Goal: Task Accomplishment & Management: Use online tool/utility

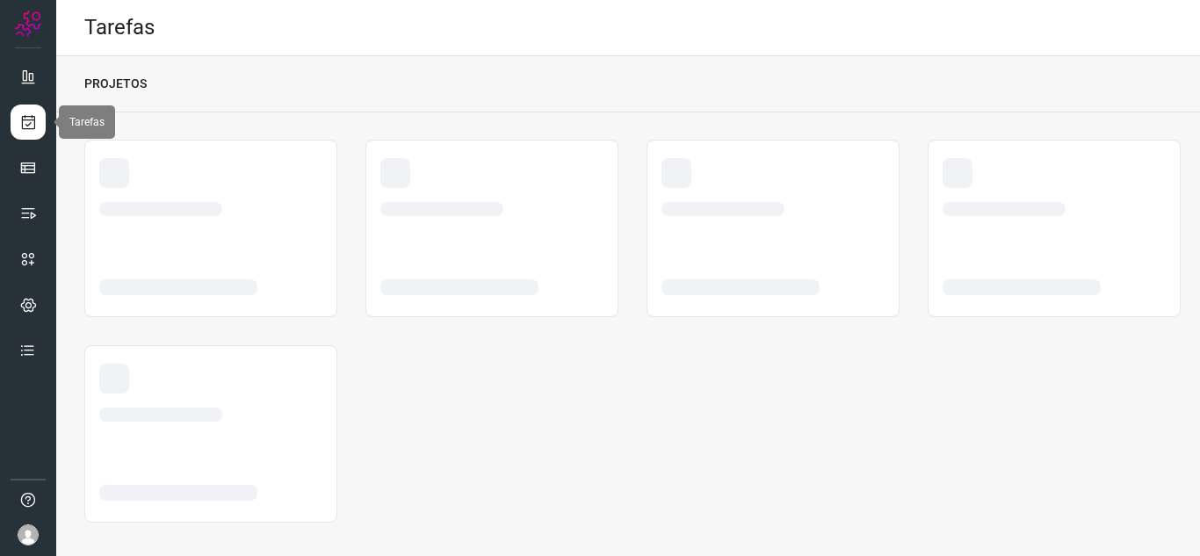
scroll to position [11, 0]
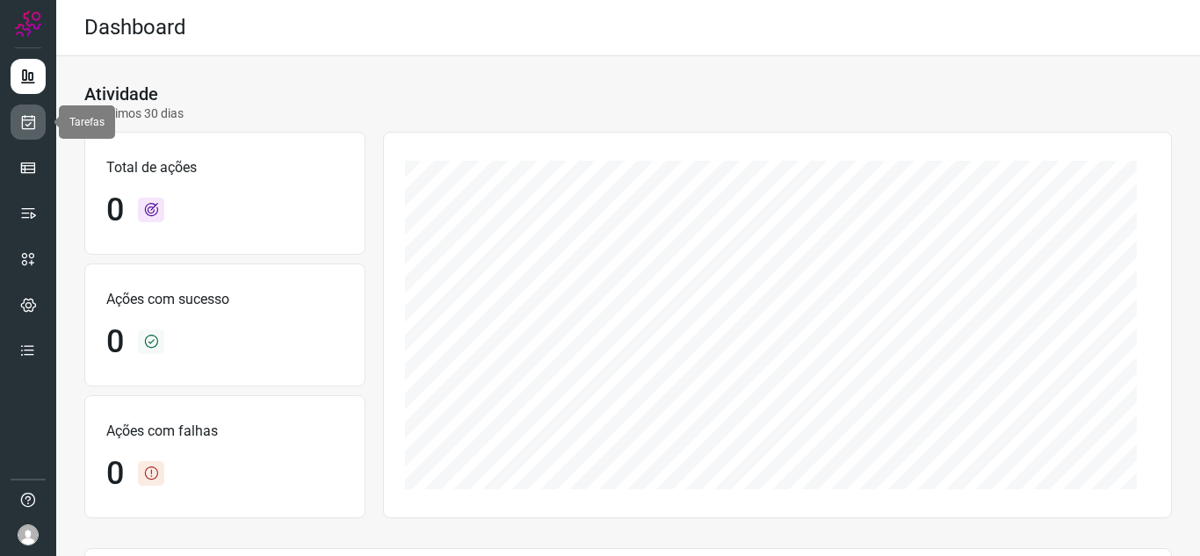
click at [35, 118] on icon at bounding box center [28, 122] width 18 height 18
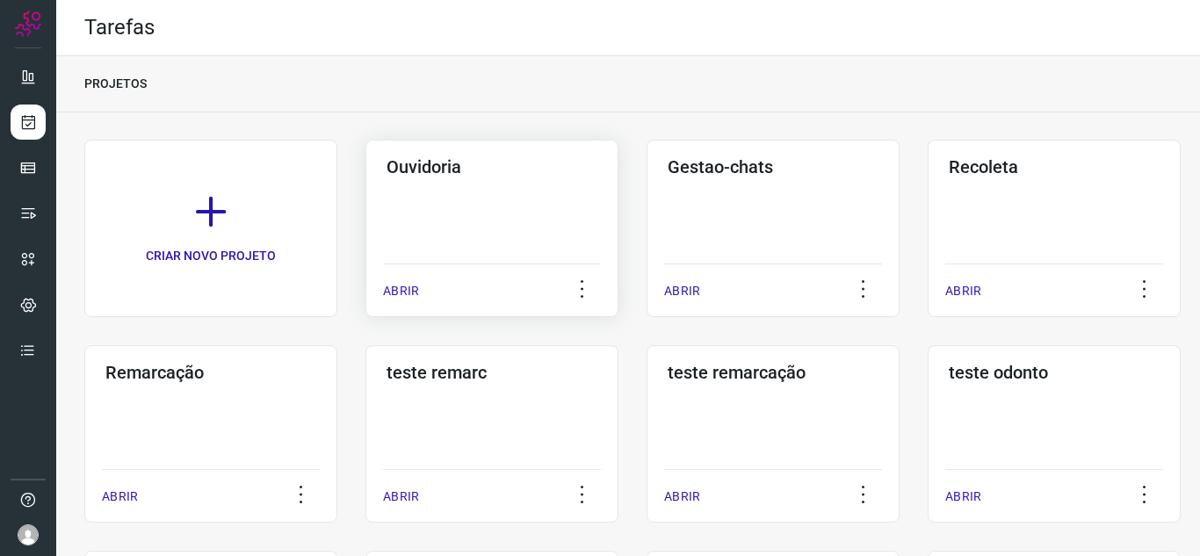
click at [401, 304] on div "ABRIR" at bounding box center [492, 286] width 218 height 44
click at [411, 295] on p "ABRIR" at bounding box center [401, 291] width 36 height 18
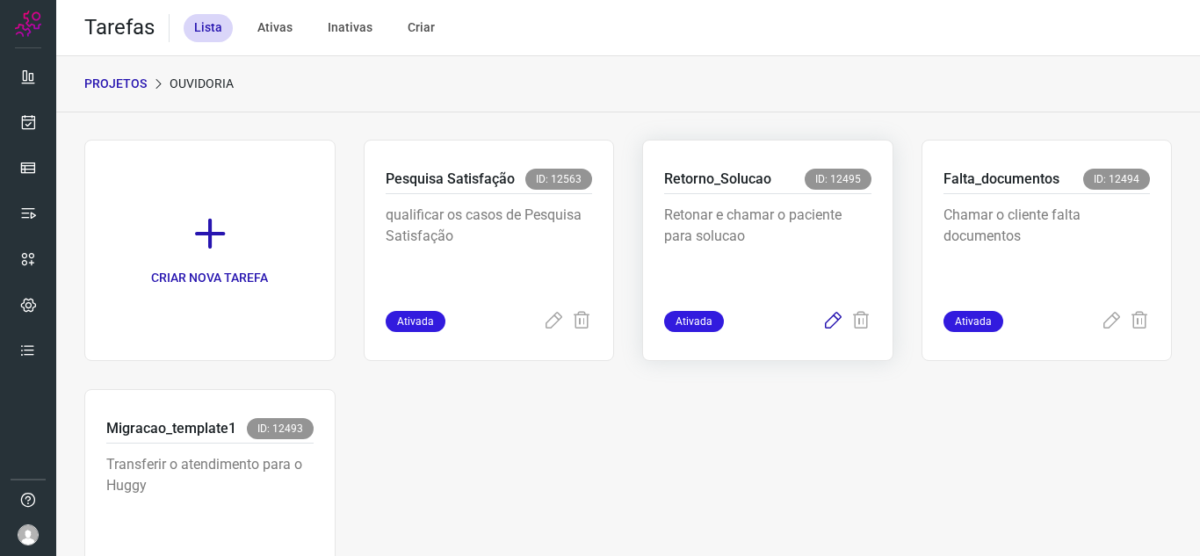
click at [823, 323] on icon at bounding box center [832, 321] width 21 height 21
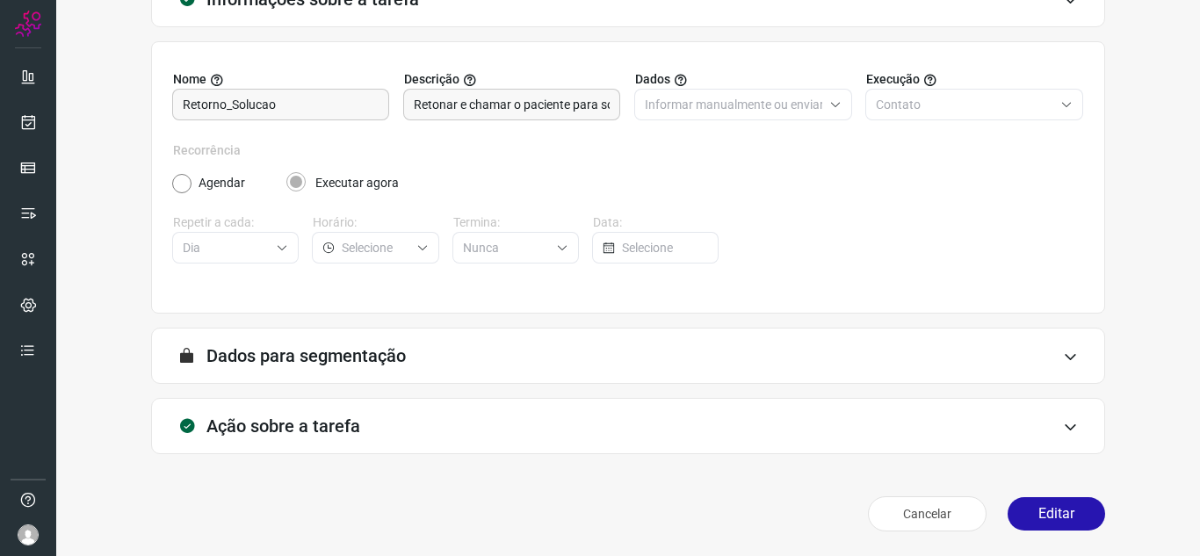
scroll to position [130, 0]
click at [1046, 514] on button "Editar" at bounding box center [1057, 513] width 98 height 33
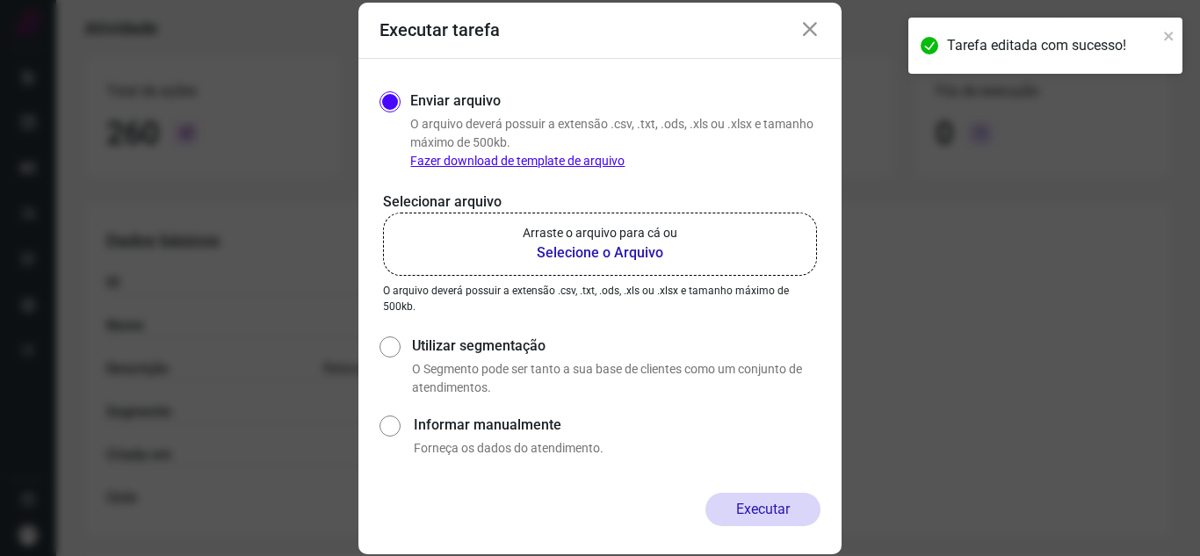
click at [637, 227] on p "Arraste o arquivo para cá ou" at bounding box center [600, 233] width 155 height 18
click at [0, 0] on input "Arraste o arquivo para cá ou Selecione o Arquivo" at bounding box center [0, 0] width 0 height 0
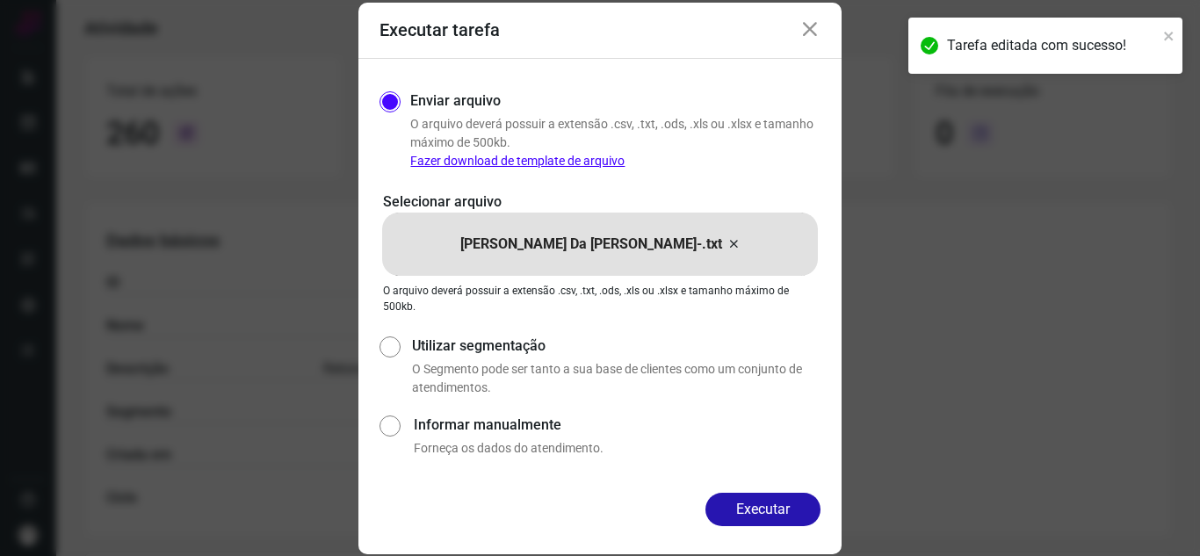
click at [777, 528] on div "Executar" at bounding box center [599, 523] width 483 height 61
click at [770, 501] on button "Executar" at bounding box center [762, 509] width 115 height 33
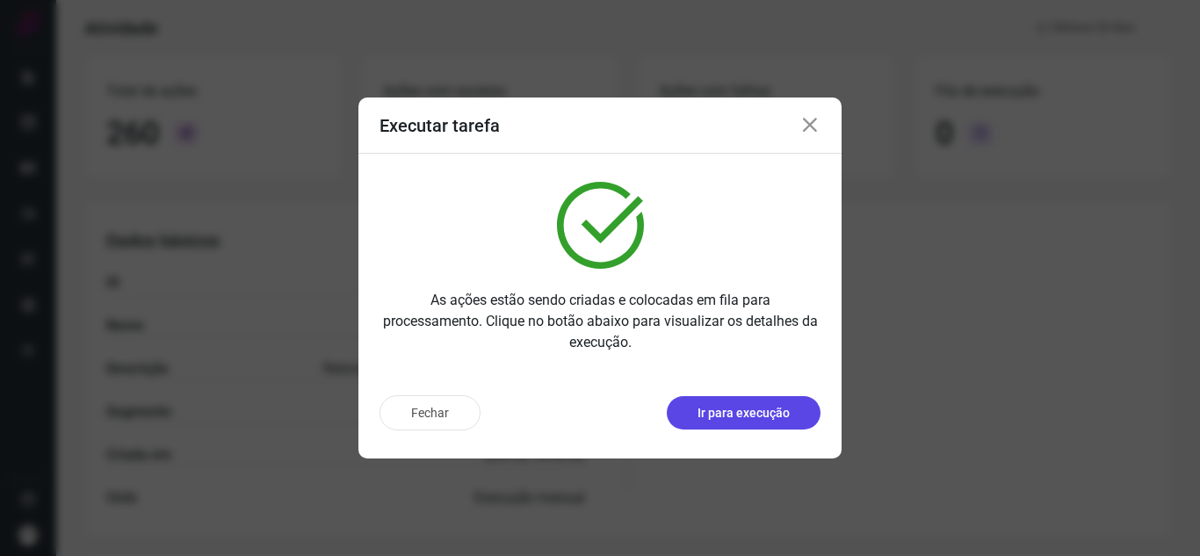
click at [776, 419] on p "Ir para execução" at bounding box center [743, 413] width 92 height 18
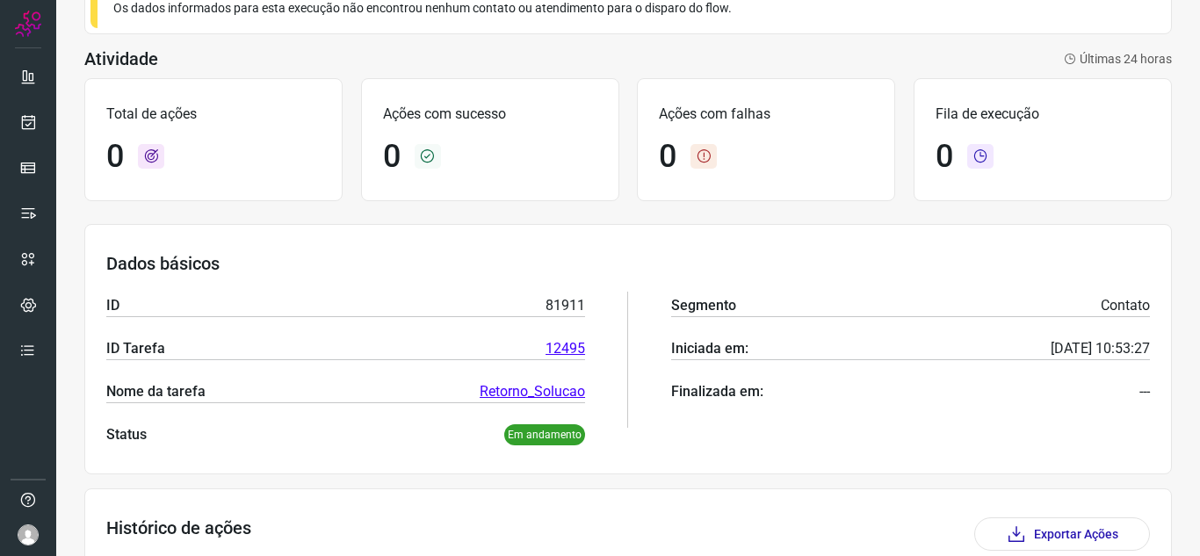
scroll to position [225, 0]
